Goal: Task Accomplishment & Management: Use online tool/utility

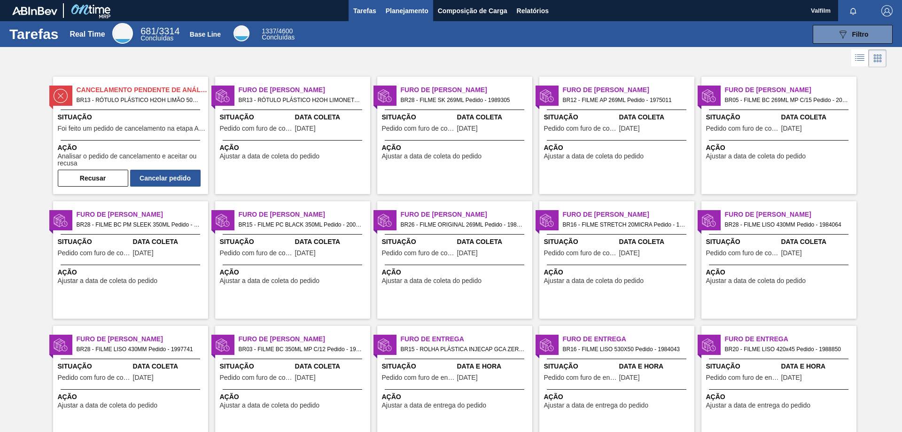
click at [409, 15] on span "Planejamento" at bounding box center [407, 10] width 43 height 11
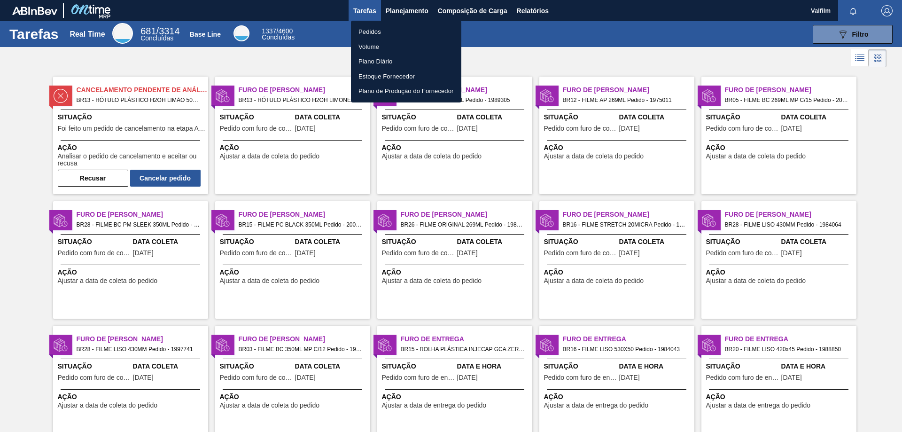
click at [465, 14] on div at bounding box center [451, 216] width 902 height 432
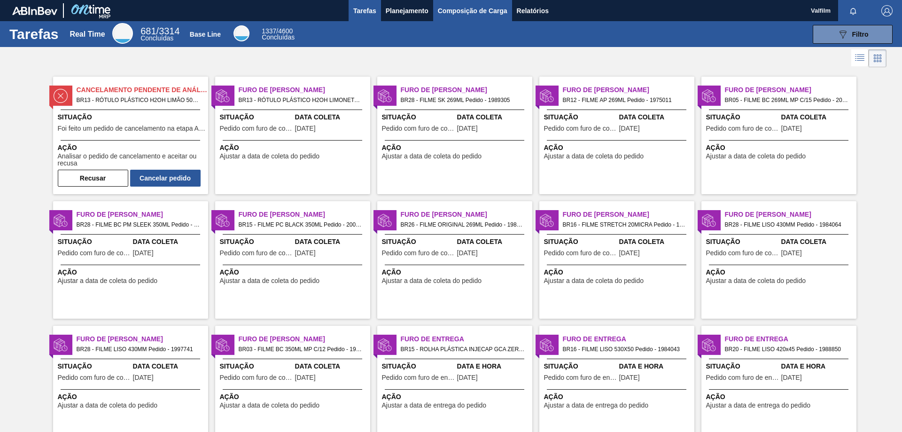
click at [463, 10] on span "Composição de Carga" at bounding box center [473, 10] width 70 height 11
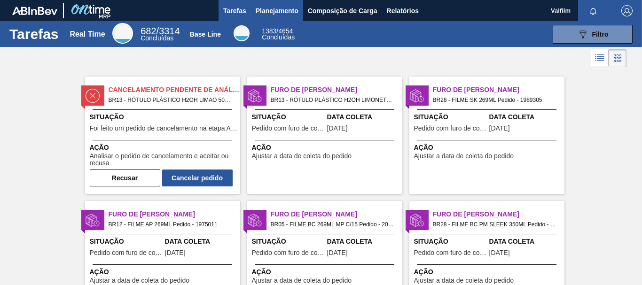
click at [283, 9] on span "Planejamento" at bounding box center [277, 10] width 43 height 11
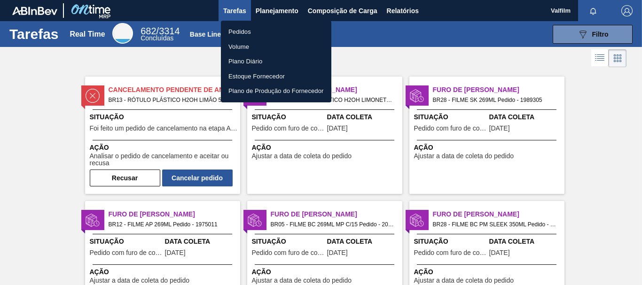
click at [245, 33] on li "Pedidos" at bounding box center [276, 31] width 110 height 15
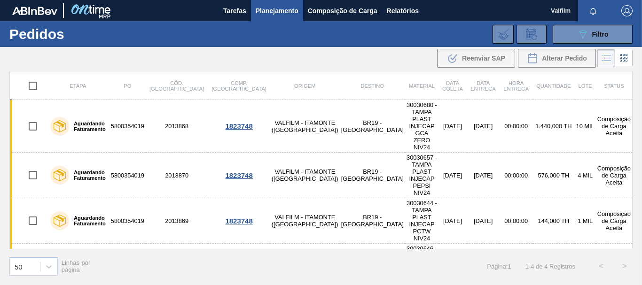
click at [626, 59] on icon at bounding box center [623, 57] width 11 height 11
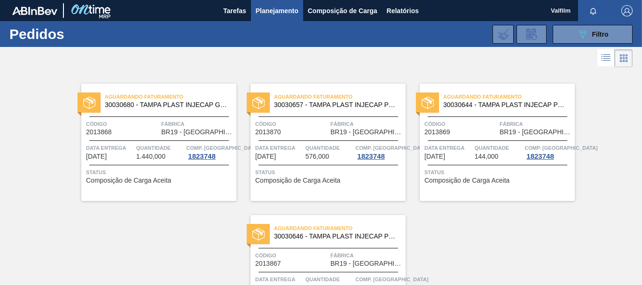
click at [604, 55] on icon at bounding box center [607, 54] width 8 height 0
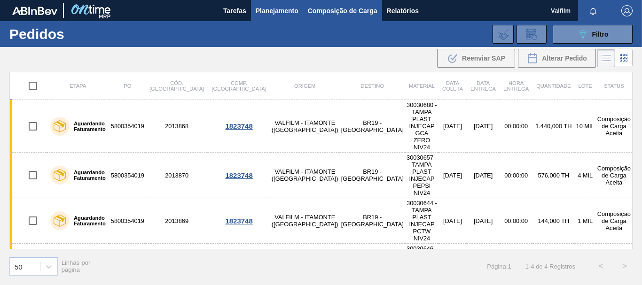
click at [342, 11] on span "Composição de Carga" at bounding box center [343, 10] width 70 height 11
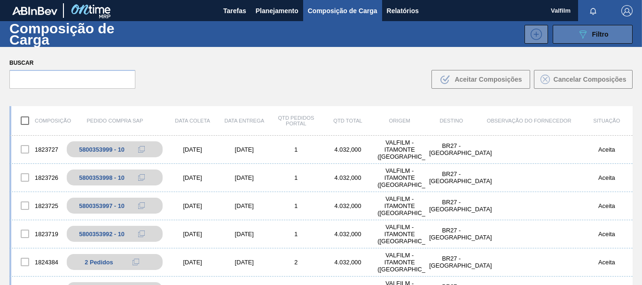
click at [586, 39] on icon "089F7B8B-B2A5-4AFE-B5C0-19BA573D28AC" at bounding box center [582, 34] width 11 height 11
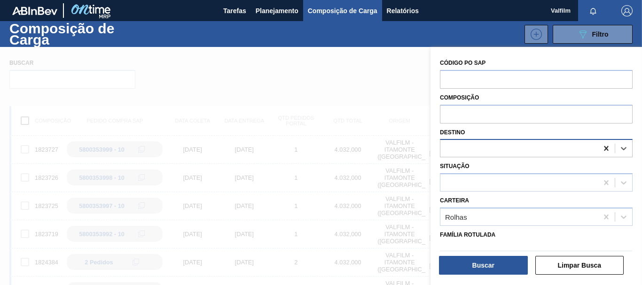
click at [604, 147] on icon at bounding box center [606, 148] width 4 height 5
type input "jund"
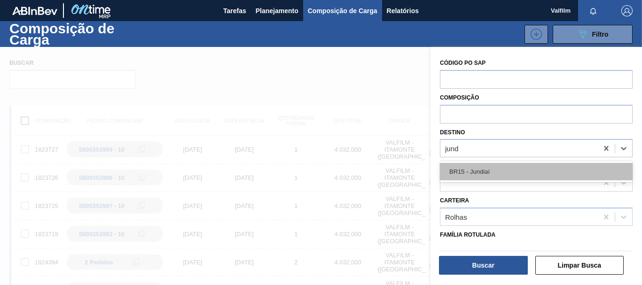
click at [467, 166] on div "BR15 - Jundiaí" at bounding box center [536, 171] width 193 height 17
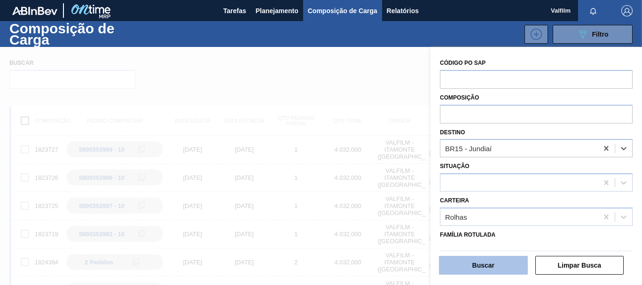
click at [499, 263] on button "Buscar" at bounding box center [483, 265] width 89 height 19
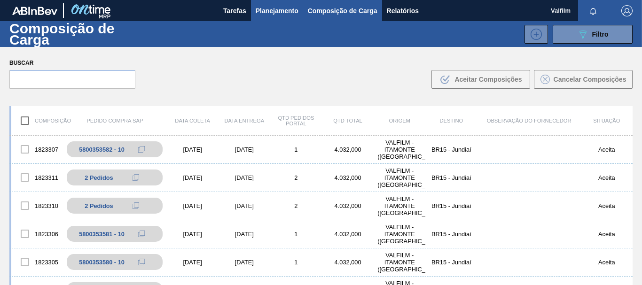
click at [280, 15] on span "Planejamento" at bounding box center [277, 10] width 43 height 11
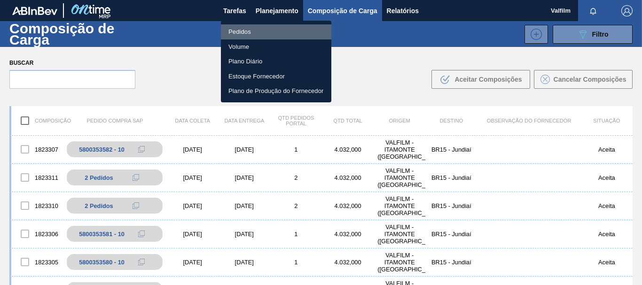
click at [256, 31] on li "Pedidos" at bounding box center [276, 31] width 110 height 15
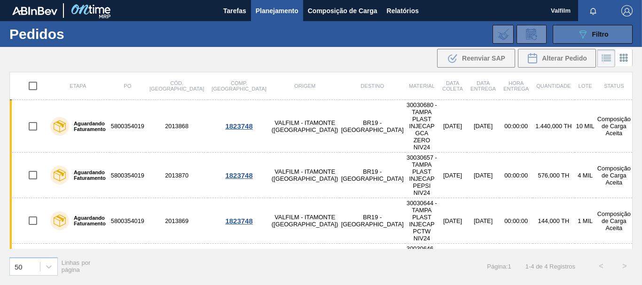
click at [583, 32] on icon at bounding box center [582, 35] width 7 height 8
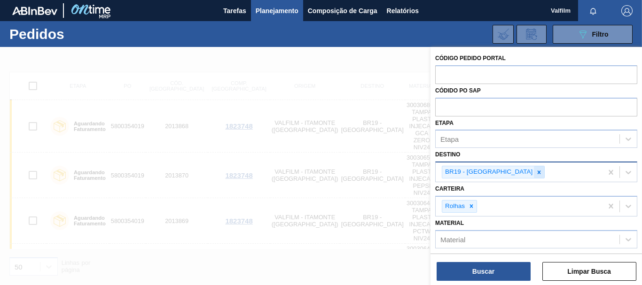
click at [535, 172] on icon at bounding box center [538, 172] width 7 height 7
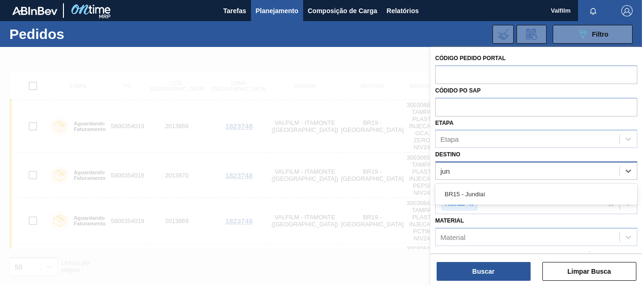
type input "jund"
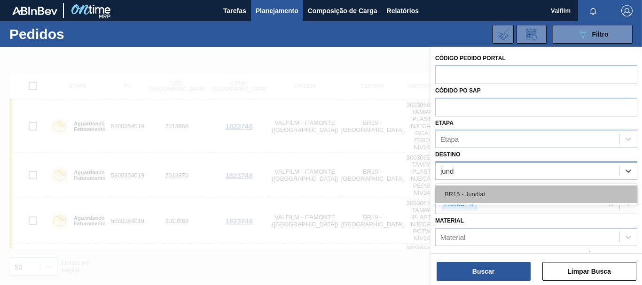
click at [504, 186] on div "BR15 - Jundiaí" at bounding box center [536, 194] width 202 height 17
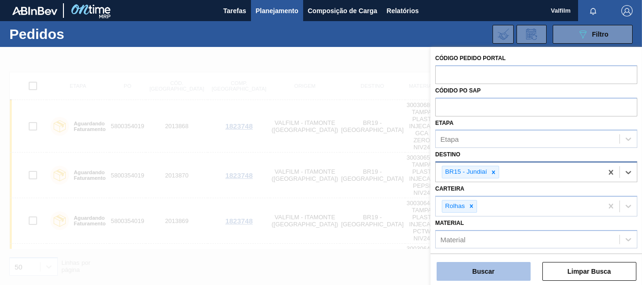
click at [491, 274] on button "Buscar" at bounding box center [483, 271] width 94 height 19
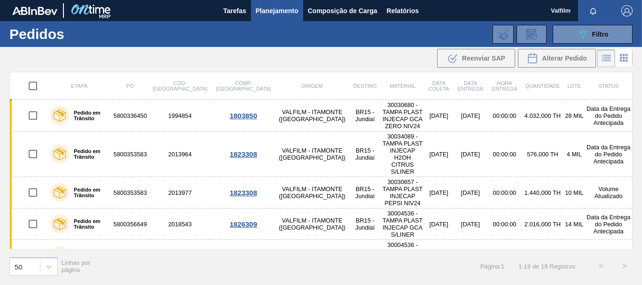
drag, startPoint x: 445, startPoint y: 22, endPoint x: 641, endPoint y: 145, distance: 232.0
click at [641, 145] on div "Etapa PO Cód. Pedido Comp. Carga Origem Destino Material Data coleta Data entre…" at bounding box center [321, 178] width 642 height 212
